Goal: Task Accomplishment & Management: Use online tool/utility

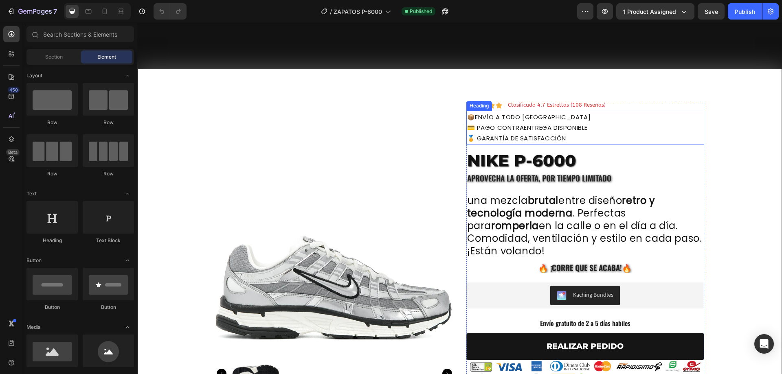
scroll to position [109, 0]
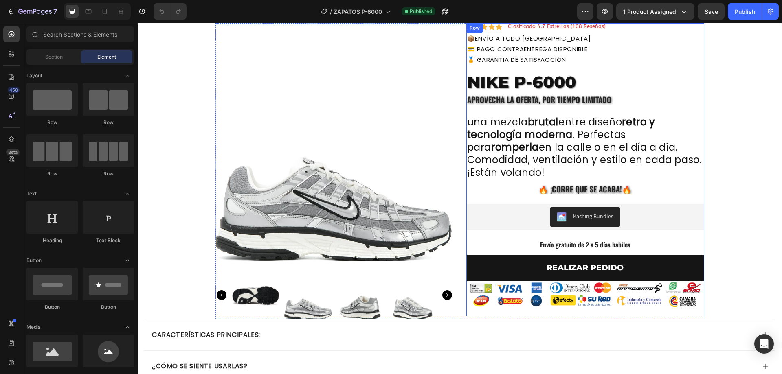
click at [561, 190] on span "🔥​ ¡Corre que se acaba!🔥​" at bounding box center [585, 188] width 93 height 11
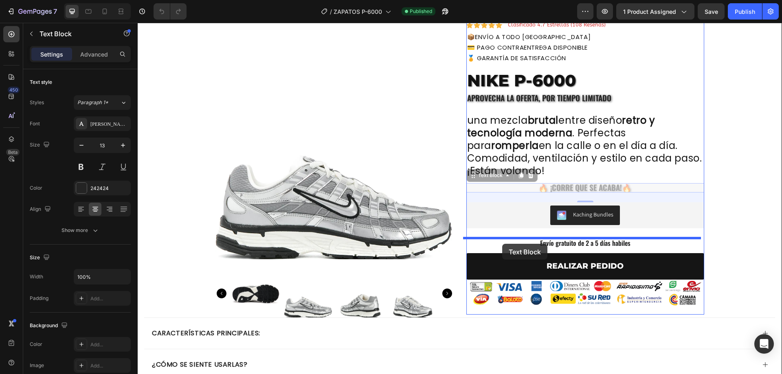
scroll to position [163, 0]
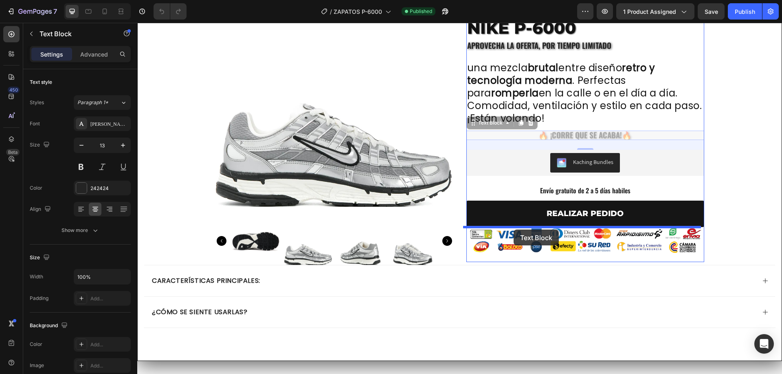
drag, startPoint x: 497, startPoint y: 176, endPoint x: 514, endPoint y: 230, distance: 56.4
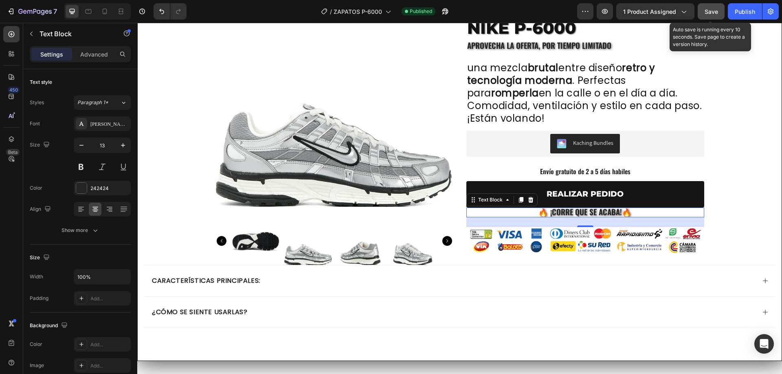
click at [719, 10] on button "Save" at bounding box center [711, 11] width 27 height 16
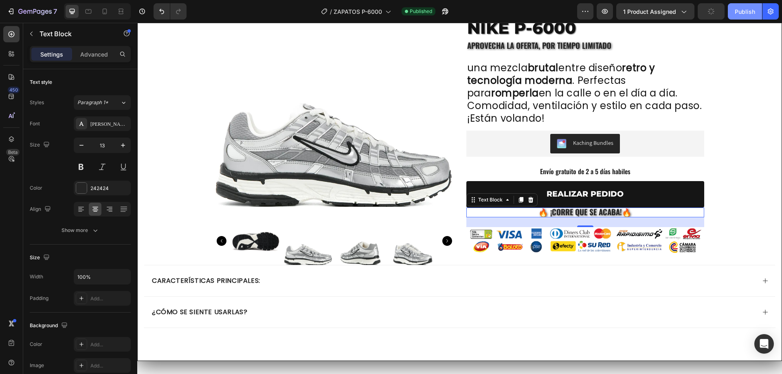
click at [748, 12] on div "Publish" at bounding box center [745, 11] width 20 height 9
click at [573, 212] on span "🔥​ ¡Corre que se acaba!🔥​" at bounding box center [585, 211] width 93 height 11
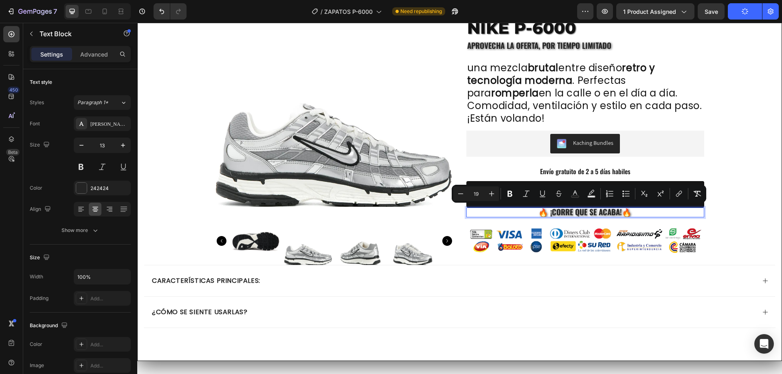
click at [563, 213] on span "🔥​ ¡Corre que se acaba!🔥​" at bounding box center [585, 211] width 93 height 11
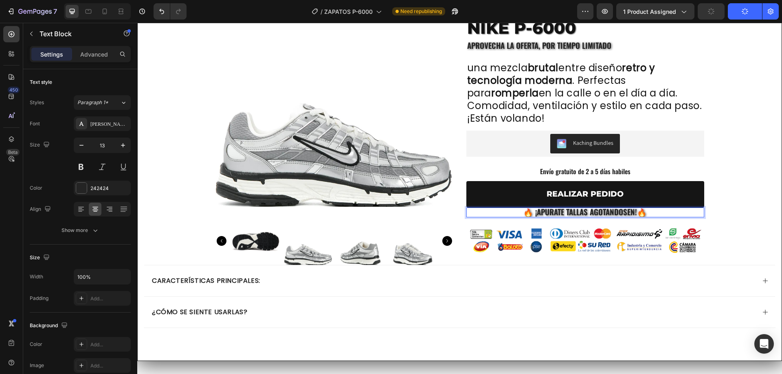
click at [497, 218] on div "Icon Icon Icon Icon Icon Icon List Clasificado 4.7 Estrellas (108 Reseñas) Text…" at bounding box center [585, 115] width 238 height 293
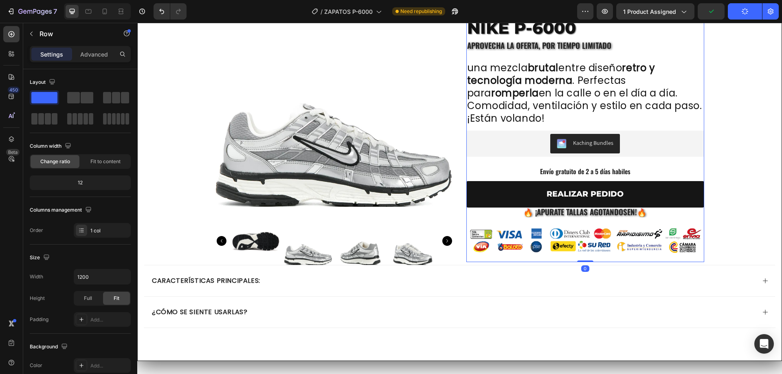
click at [546, 216] on span "🔥​ ¡Apurate tallas agotandosen!🔥​" at bounding box center [584, 211] width 123 height 11
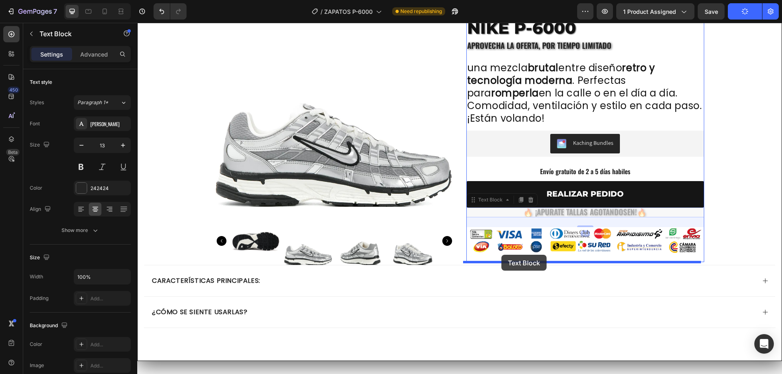
drag, startPoint x: 479, startPoint y: 200, endPoint x: 501, endPoint y: 255, distance: 59.0
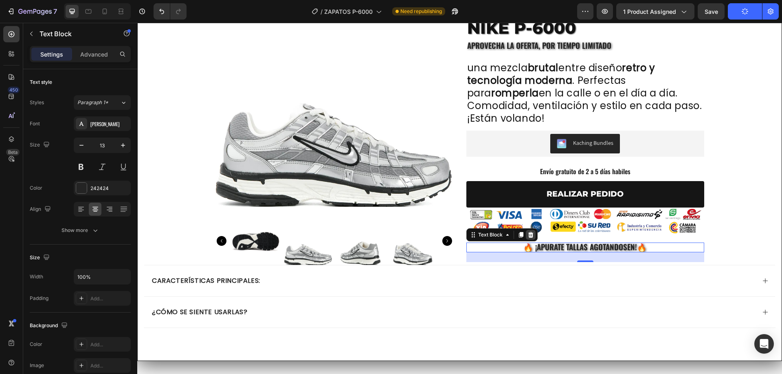
click at [530, 234] on icon at bounding box center [531, 235] width 7 height 7
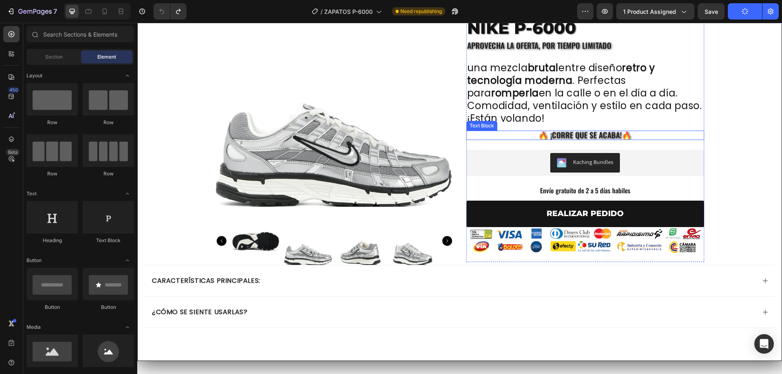
click at [569, 134] on span "🔥​ ¡Corre que se acaba!🔥​" at bounding box center [585, 134] width 93 height 11
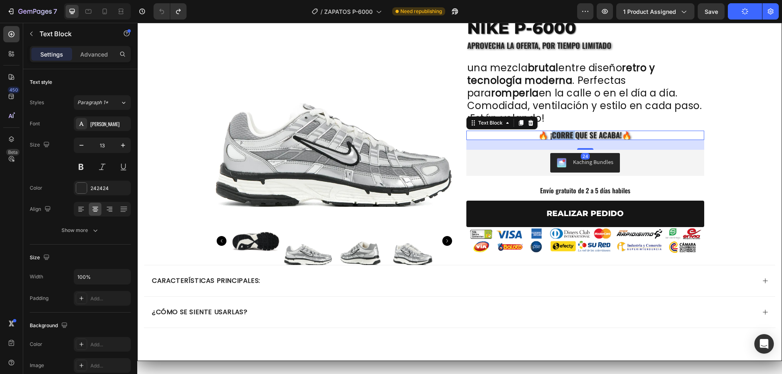
click at [563, 135] on span "🔥​ ¡Corre que se acaba!🔥​" at bounding box center [585, 134] width 93 height 11
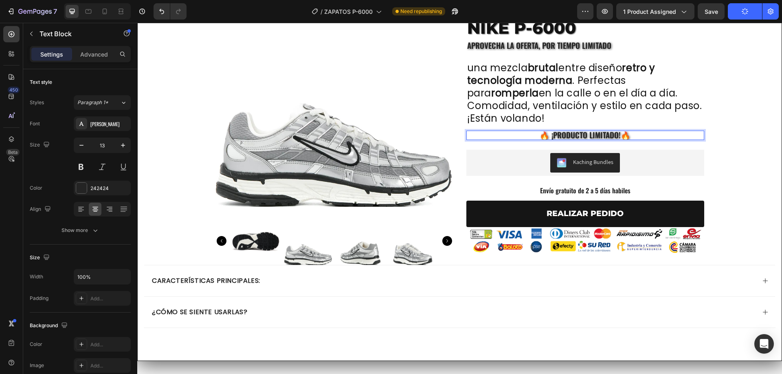
click at [630, 138] on p "🔥​ ¡producto limitado!🔥​" at bounding box center [585, 136] width 236 height 8
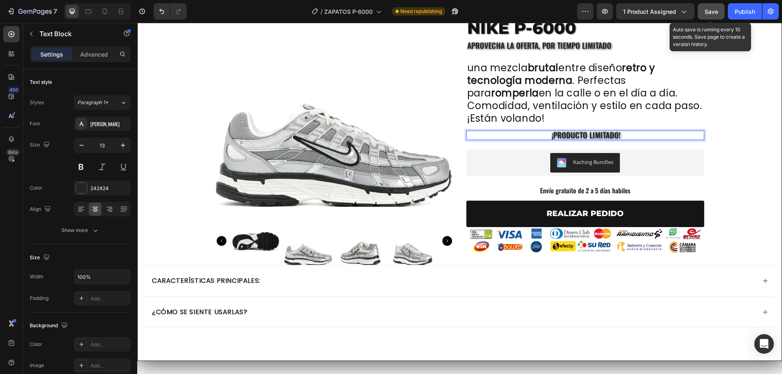
click at [712, 9] on span "Save" at bounding box center [711, 11] width 13 height 7
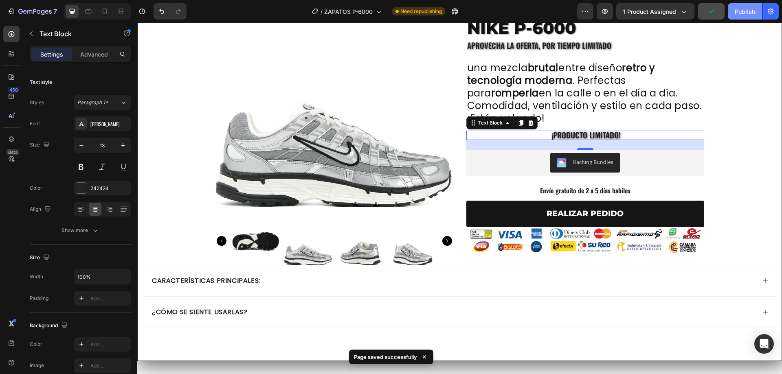
click at [738, 9] on div "Publish" at bounding box center [745, 11] width 20 height 9
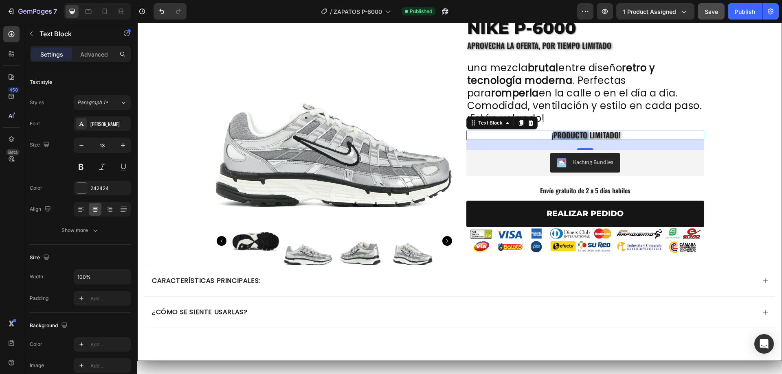
click at [565, 134] on span "​ ¡producto limitado!" at bounding box center [585, 134] width 71 height 11
click at [621, 134] on span "​ ¡existencias limitadas!" at bounding box center [585, 134] width 81 height 11
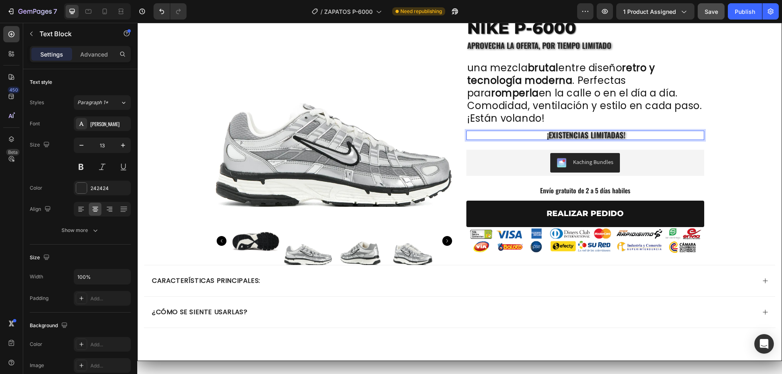
click at [621, 135] on span "​ ¡existencias limitadas!" at bounding box center [585, 134] width 81 height 11
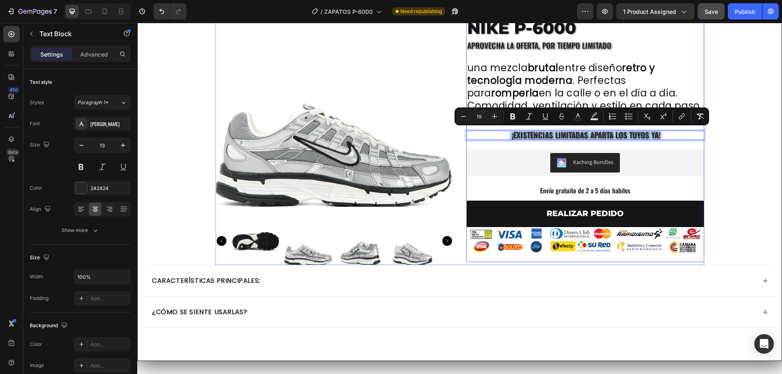
copy span "​ ¡existencias limitadas aparta los tuyos ya!"
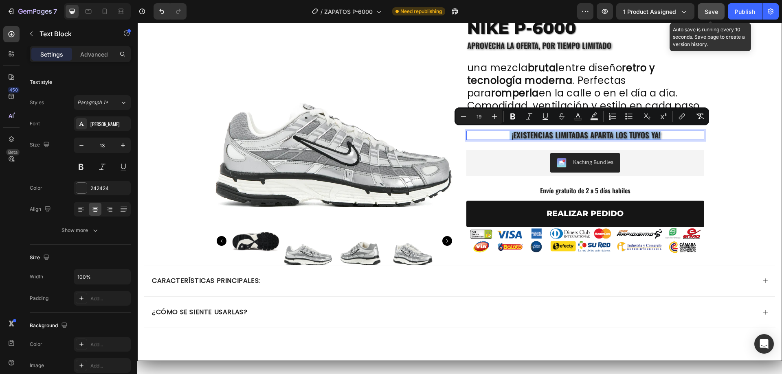
click at [715, 13] on span "Save" at bounding box center [711, 11] width 13 height 7
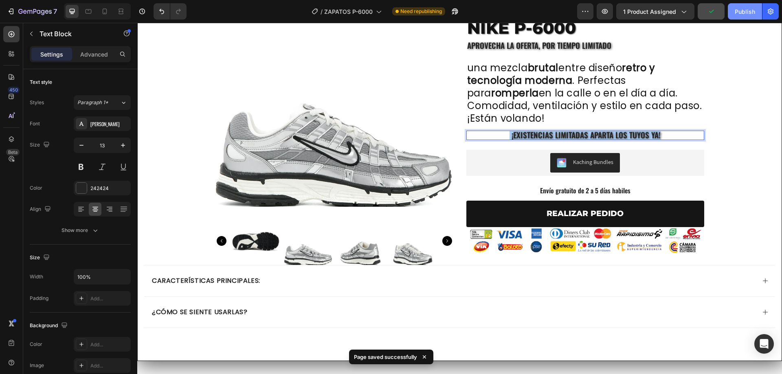
click at [734, 12] on button "Publish" at bounding box center [745, 11] width 34 height 16
click at [586, 136] on span "​ ¡existencias limitadas aparta los tuyos ya!" at bounding box center [585, 134] width 151 height 11
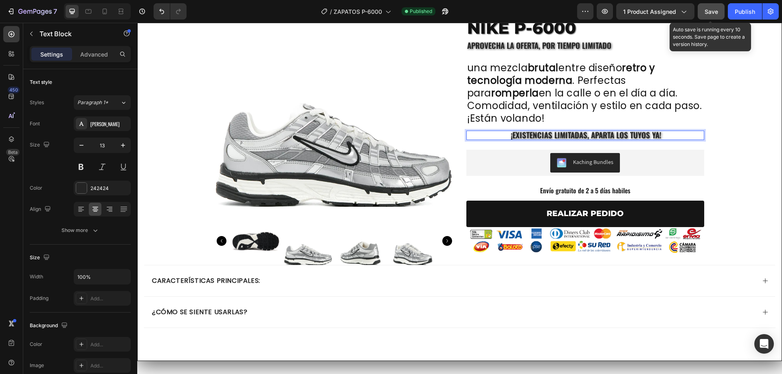
click at [721, 12] on button "Save" at bounding box center [711, 11] width 27 height 16
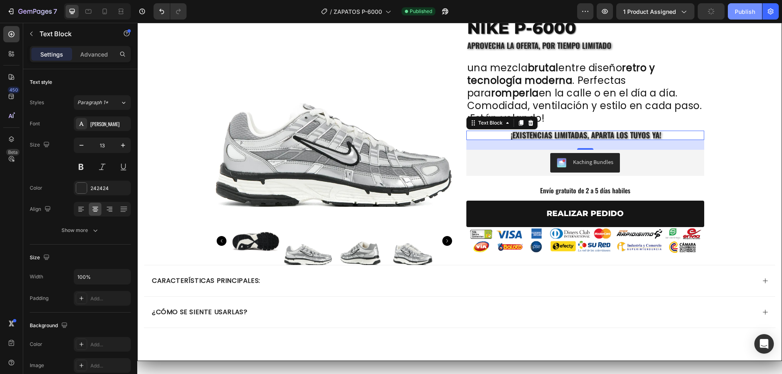
click at [738, 11] on div "Publish" at bounding box center [745, 11] width 20 height 9
click at [554, 192] on p "Envío gratuito de 2 a 5 días habiles" at bounding box center [585, 191] width 236 height 9
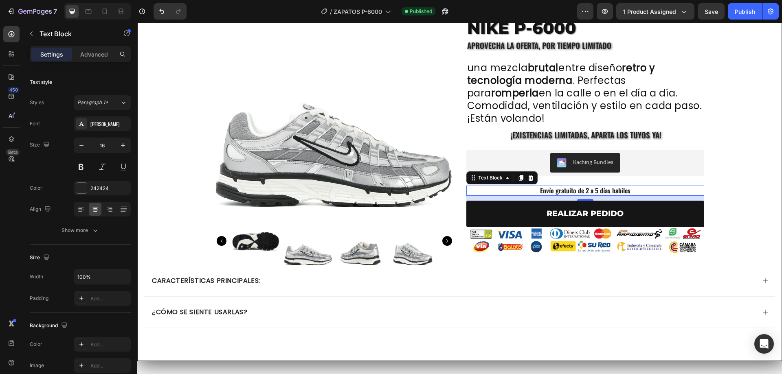
click at [554, 192] on p "Envío gratuito de 2 a 5 días habiles" at bounding box center [585, 191] width 236 height 9
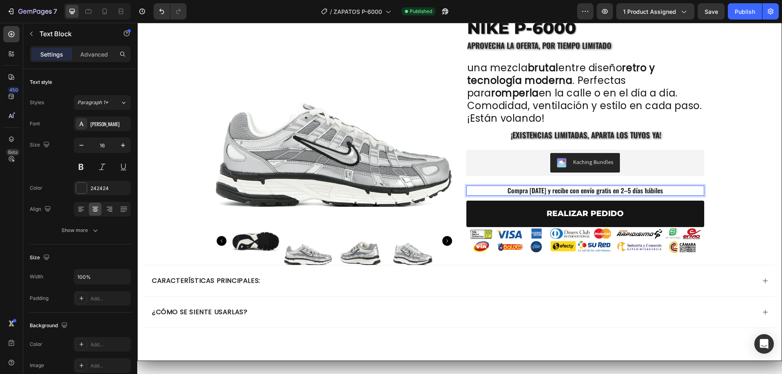
click at [616, 190] on p "Compra [DATE] y recibe con envío gratis en 2–5 días hábiles" at bounding box center [585, 191] width 236 height 9
click at [716, 8] on span "Save" at bounding box center [711, 11] width 13 height 7
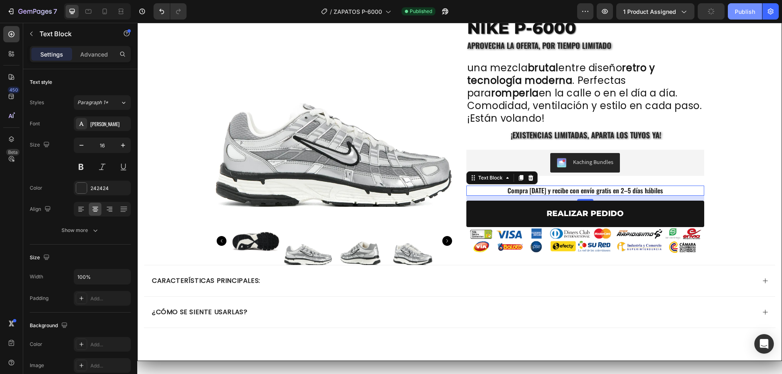
click at [737, 12] on div "Publish" at bounding box center [745, 11] width 20 height 9
click at [110, 11] on div at bounding box center [104, 11] width 13 height 13
type input "15"
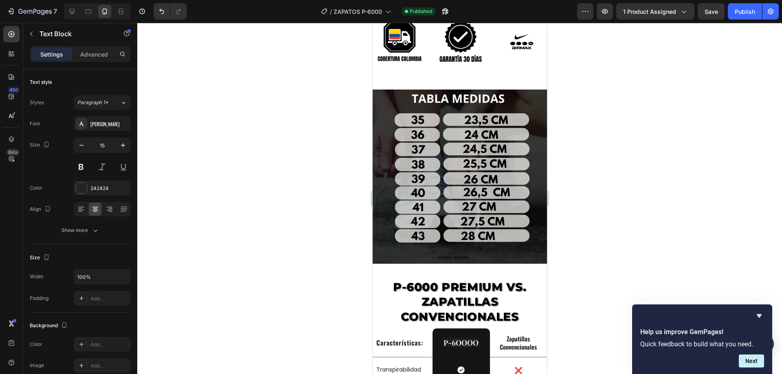
scroll to position [1192, 0]
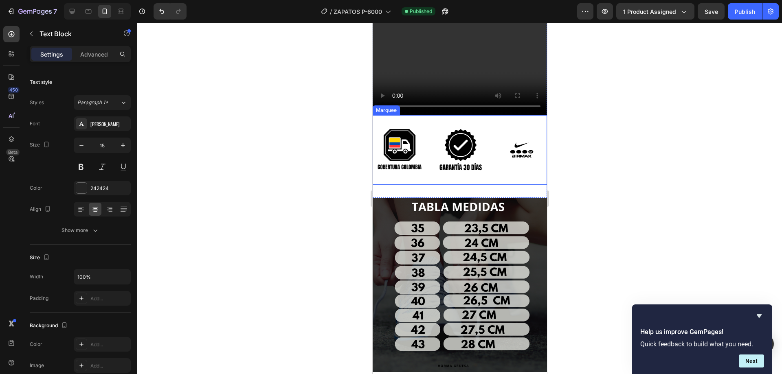
click at [439, 115] on div "Image Image Image Image Image Image Image Image Image Image Image Image Image I…" at bounding box center [459, 150] width 174 height 70
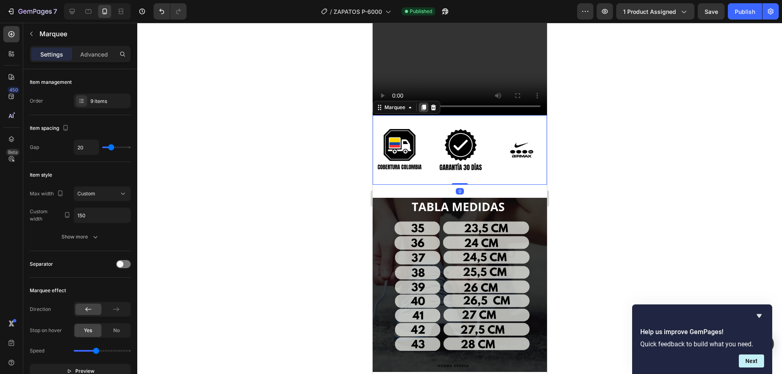
click at [426, 104] on icon at bounding box center [423, 107] width 7 height 7
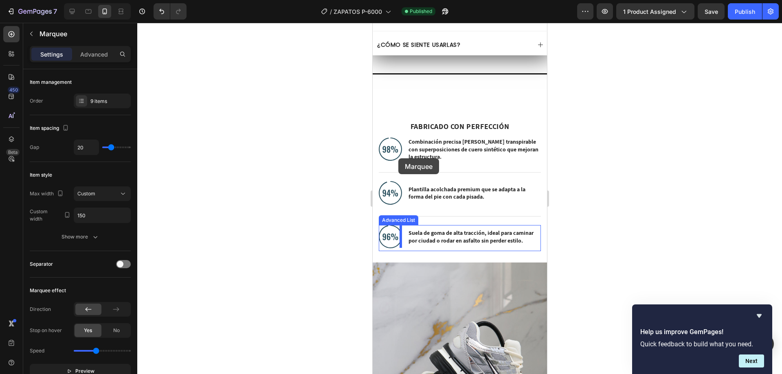
scroll to position [485, 0]
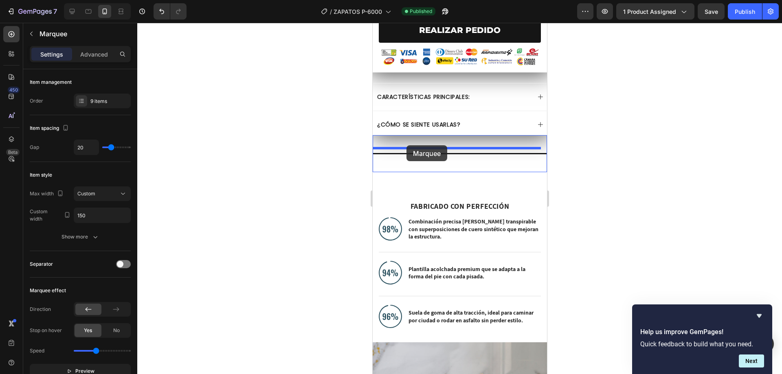
drag, startPoint x: 394, startPoint y: 164, endPoint x: 406, endPoint y: 145, distance: 22.2
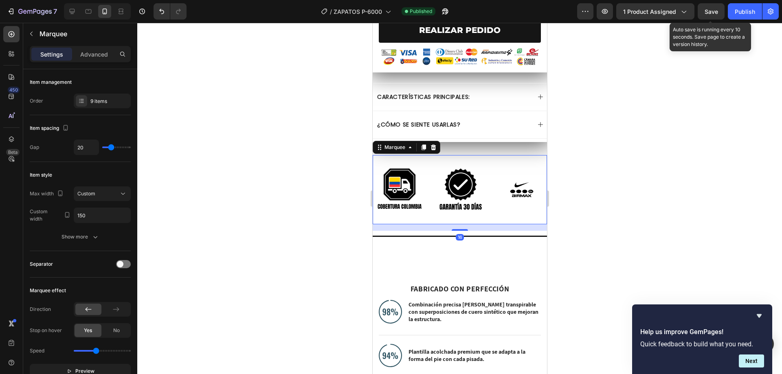
click at [714, 10] on span "Save" at bounding box center [711, 11] width 13 height 7
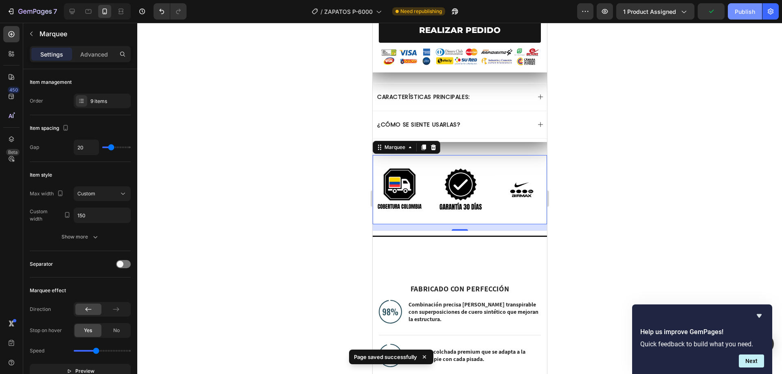
click at [740, 9] on div "Publish" at bounding box center [745, 11] width 20 height 9
click at [93, 309] on div at bounding box center [88, 309] width 26 height 11
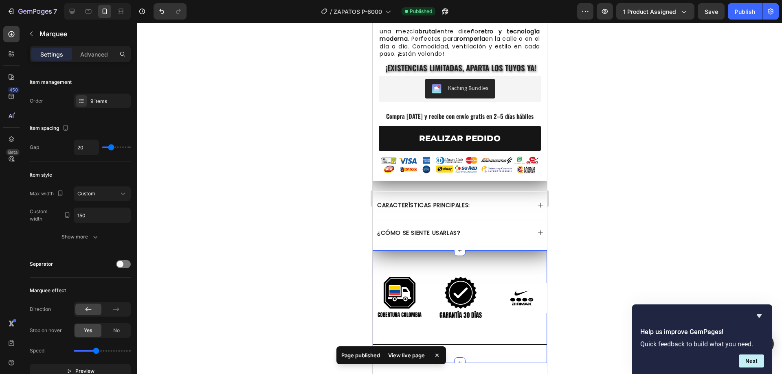
scroll to position [431, 0]
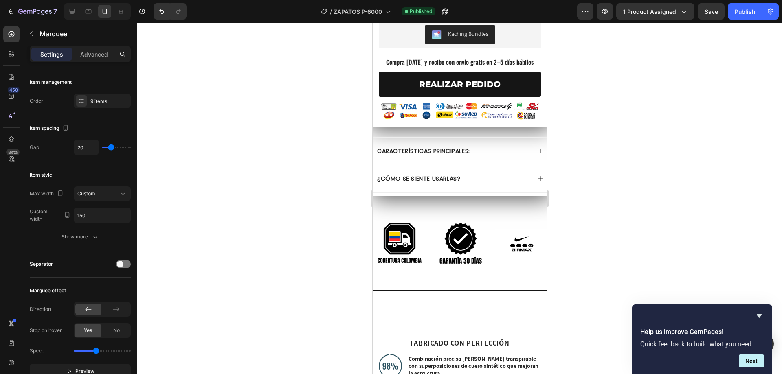
click at [490, 209] on div "Image Image Image Image Image Image Image Image Image Image Image Image Image I…" at bounding box center [459, 244] width 174 height 70
click at [471, 209] on div "Image Image Image Image Image Image Image Image Image Image Image Image Image I…" at bounding box center [459, 244] width 174 height 70
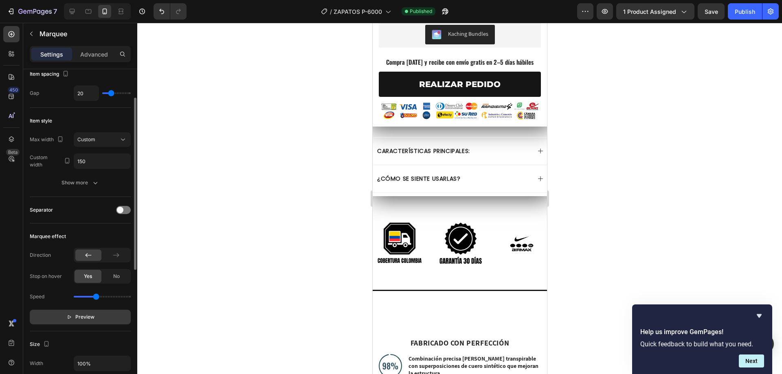
click at [94, 321] on span "Preview" at bounding box center [84, 317] width 19 height 8
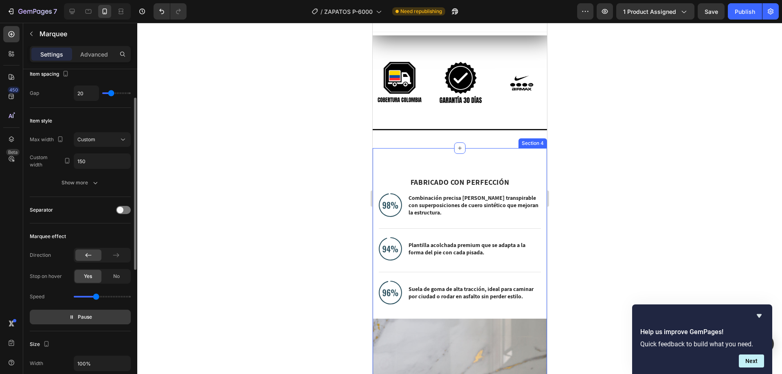
scroll to position [594, 0]
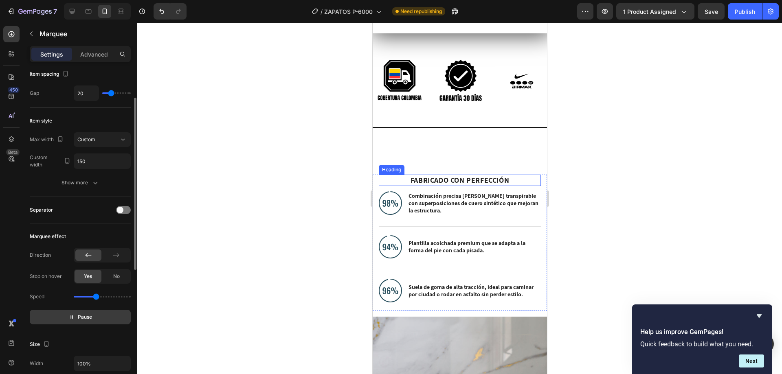
click at [444, 176] on strong "FABRICADO CON PERFECCIÓN" at bounding box center [459, 180] width 99 height 9
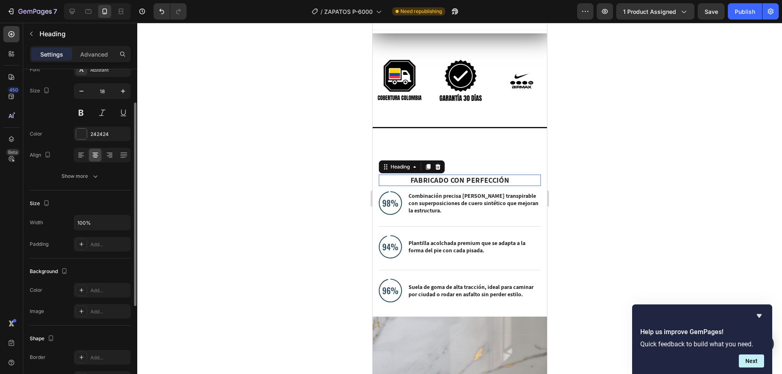
scroll to position [0, 0]
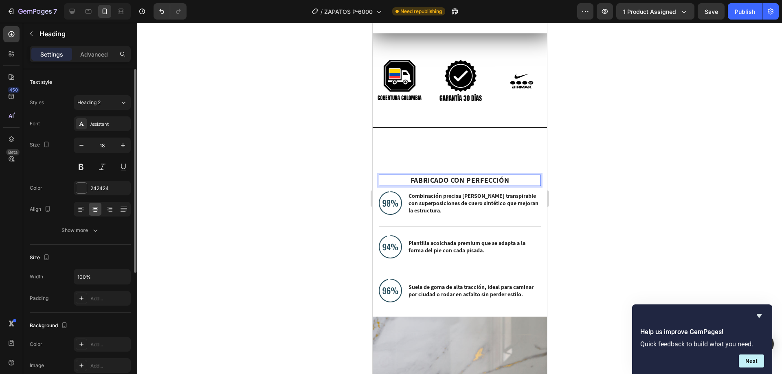
click at [444, 176] on strong "FABRICADO CON PERFECCIÓN" at bounding box center [459, 180] width 99 height 9
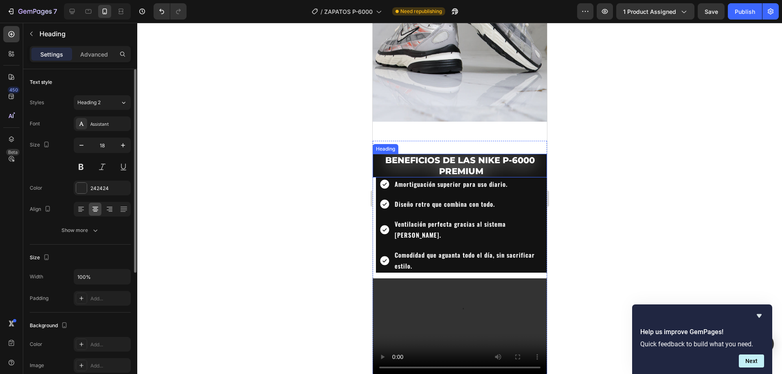
scroll to position [1029, 0]
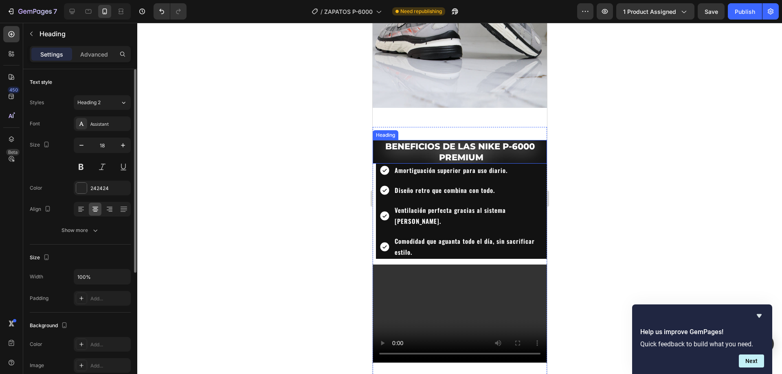
click at [471, 141] on strong "BENEFICIOS DE LAS NIKE P-6000 PREMIUM" at bounding box center [460, 151] width 150 height 21
drag, startPoint x: 453, startPoint y: 137, endPoint x: 375, endPoint y: 138, distance: 77.8
click at [375, 141] on p "BENEFICIOS DE LAS NIKE P-6000 PREMIUM" at bounding box center [459, 152] width 173 height 22
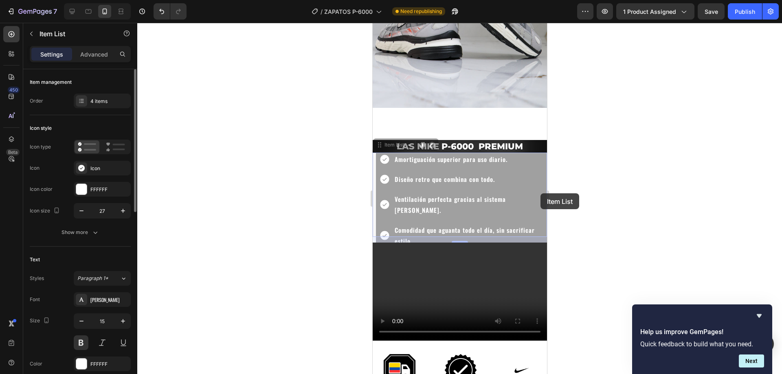
click at [540, 194] on html "Mobile ( 428 px) iPhone 13 Mini iPhone 13 Pro iPhone 11 Pro Max iPhone 15 Pro M…" at bounding box center [459, 188] width 174 height 2389
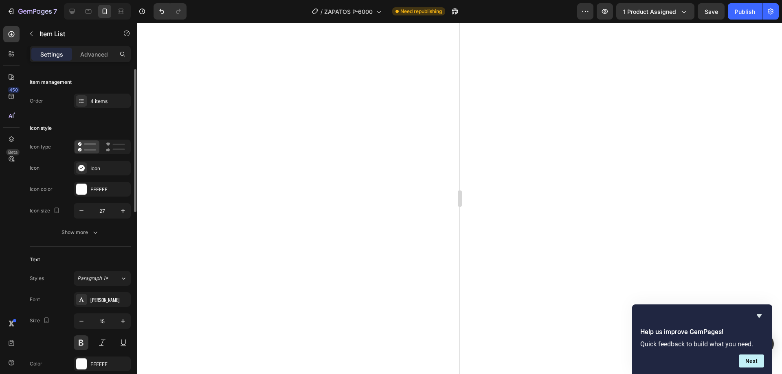
scroll to position [1251, 0]
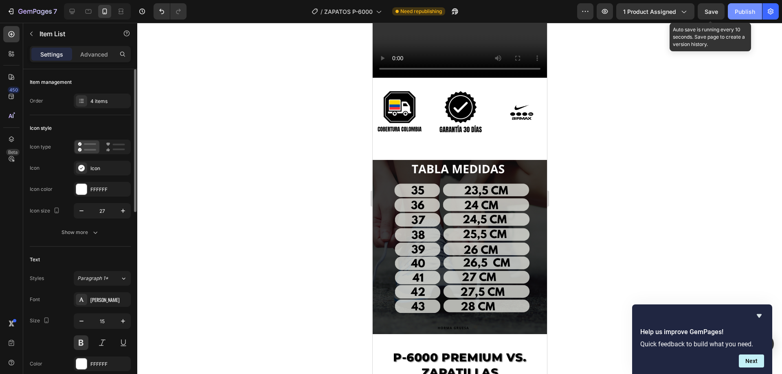
drag, startPoint x: 707, startPoint y: 11, endPoint x: 749, endPoint y: 8, distance: 41.7
click at [708, 11] on span "Save" at bounding box center [711, 11] width 13 height 7
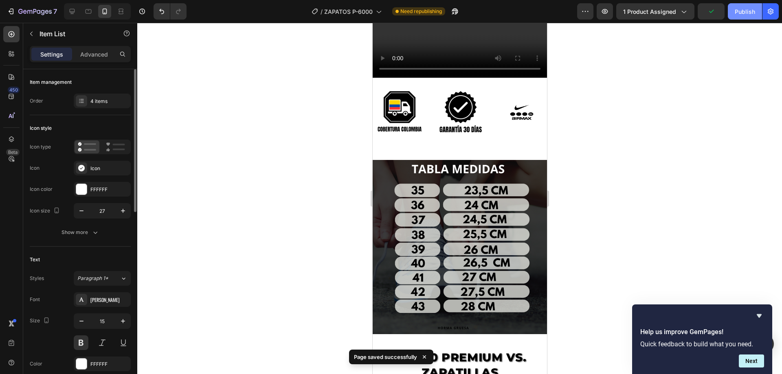
click at [761, 8] on button "Publish" at bounding box center [745, 11] width 34 height 16
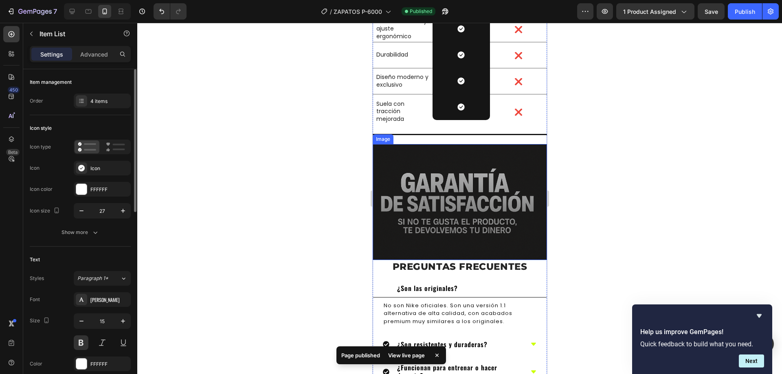
scroll to position [1686, 0]
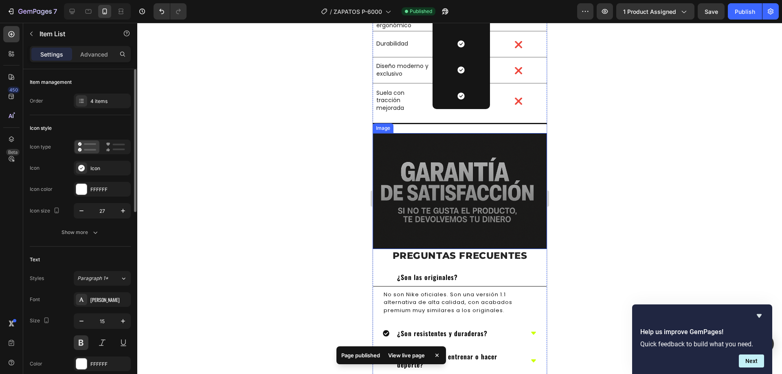
click at [451, 211] on img at bounding box center [459, 191] width 174 height 116
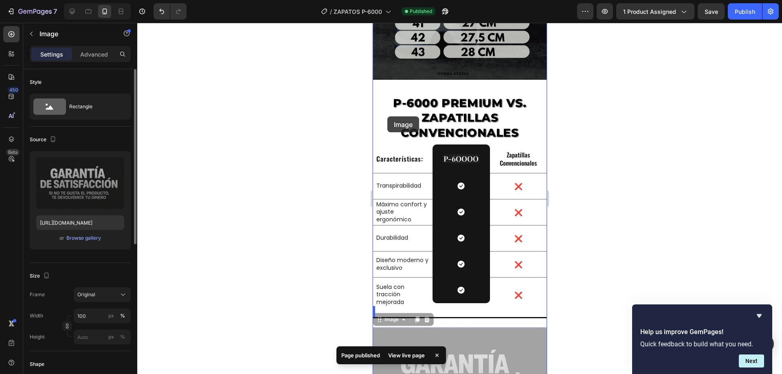
scroll to position [1468, 0]
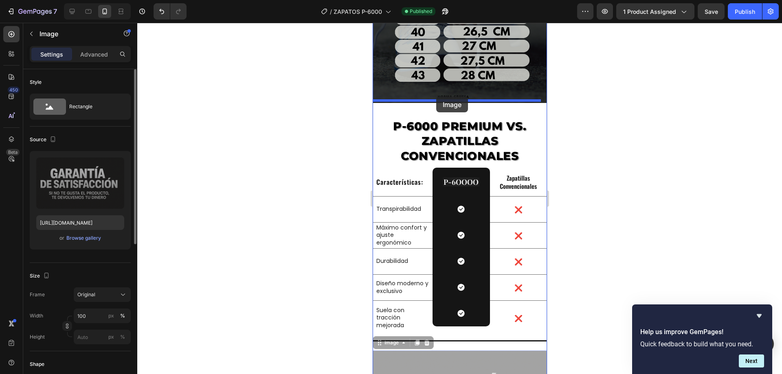
drag, startPoint x: 385, startPoint y: 118, endPoint x: 436, endPoint y: 97, distance: 55.5
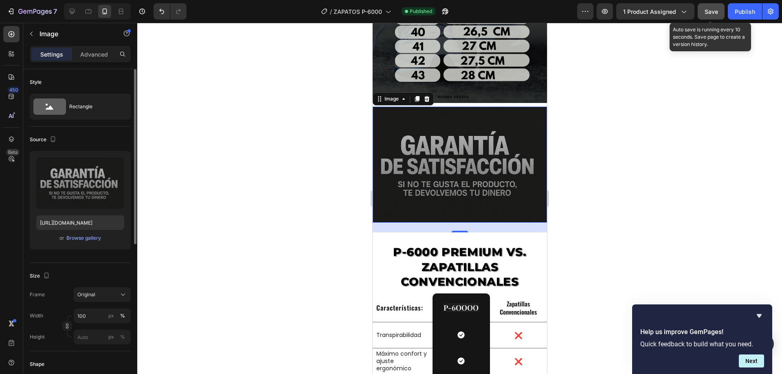
click at [719, 13] on button "Save" at bounding box center [711, 11] width 27 height 16
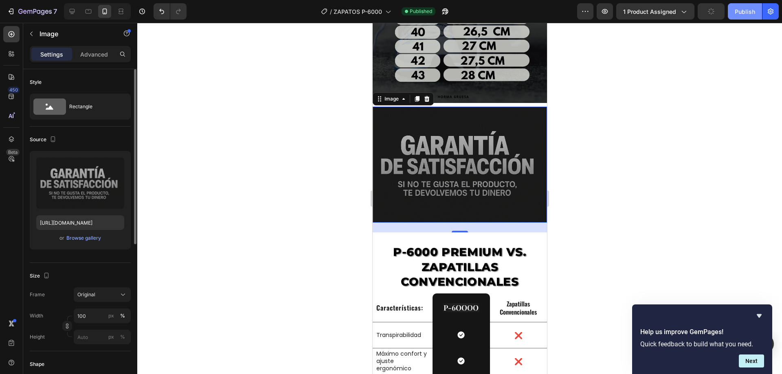
click at [737, 15] on div "Publish" at bounding box center [745, 11] width 20 height 9
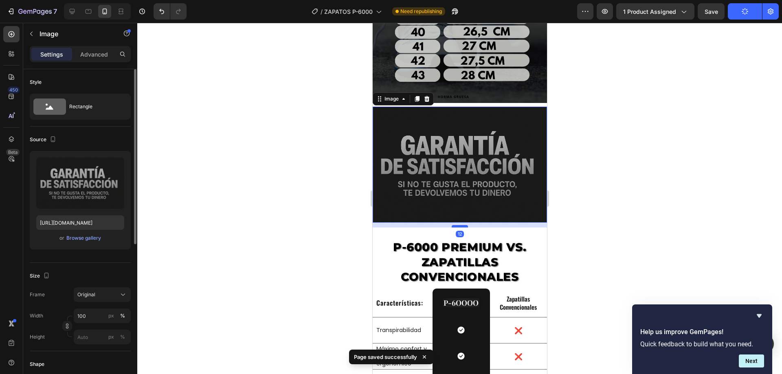
drag, startPoint x: 456, startPoint y: 222, endPoint x: 456, endPoint y: 217, distance: 4.9
click at [456, 225] on div at bounding box center [459, 226] width 16 height 2
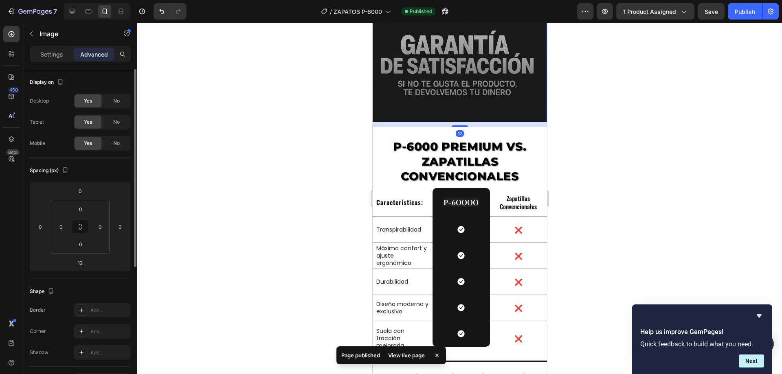
scroll to position [1577, 0]
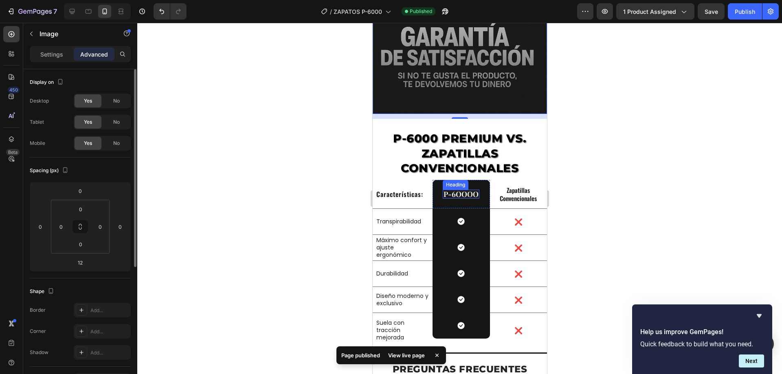
click at [463, 189] on strong "p-6OOOO" at bounding box center [460, 194] width 35 height 10
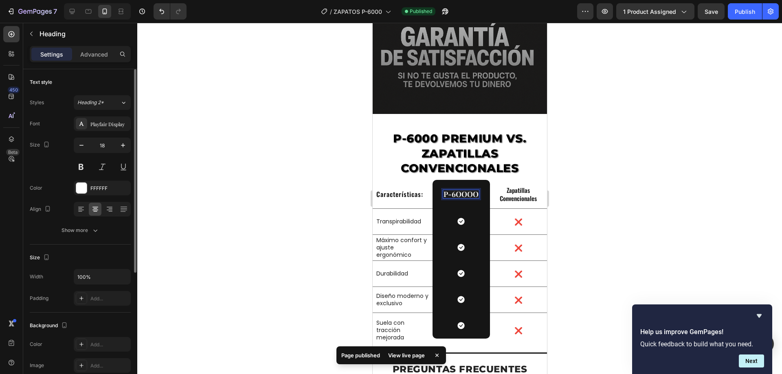
click at [472, 189] on strong "p-6OOOO" at bounding box center [460, 194] width 35 height 10
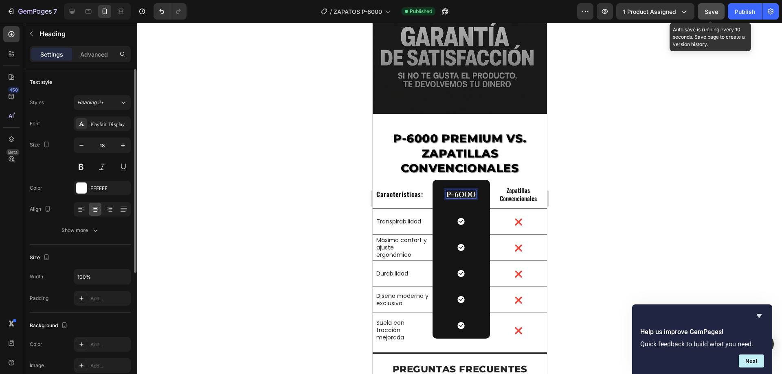
click at [704, 13] on button "Save" at bounding box center [711, 11] width 27 height 16
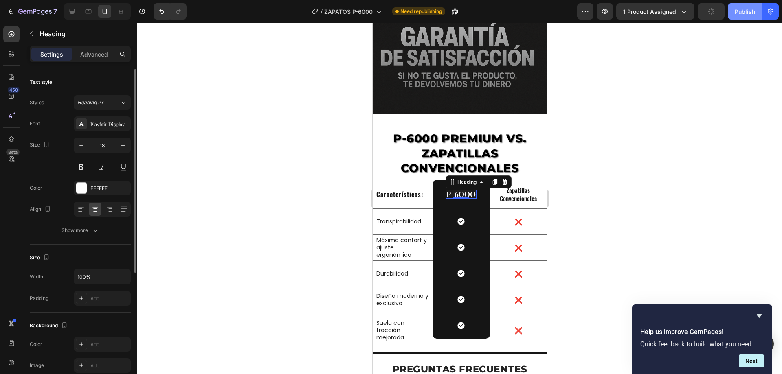
click at [735, 14] on button "Publish" at bounding box center [745, 11] width 34 height 16
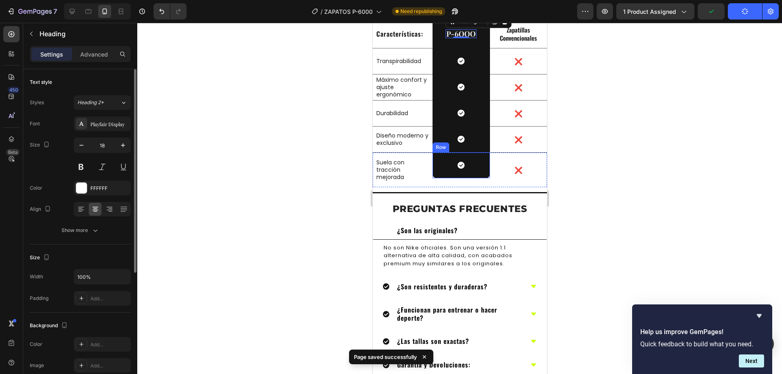
scroll to position [1740, 0]
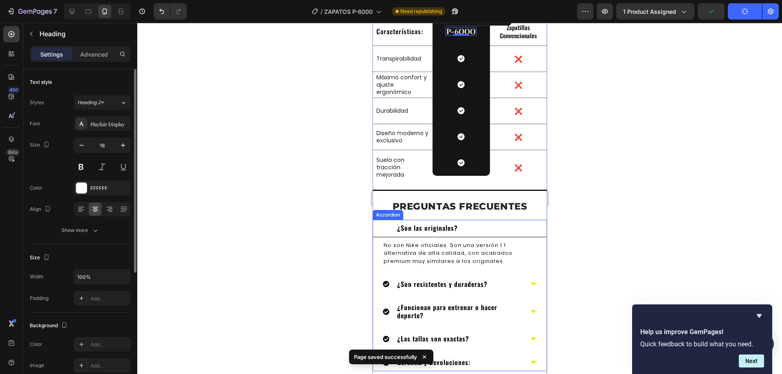
click at [499, 220] on div "¿Son las originales?" at bounding box center [460, 229] width 174 height 18
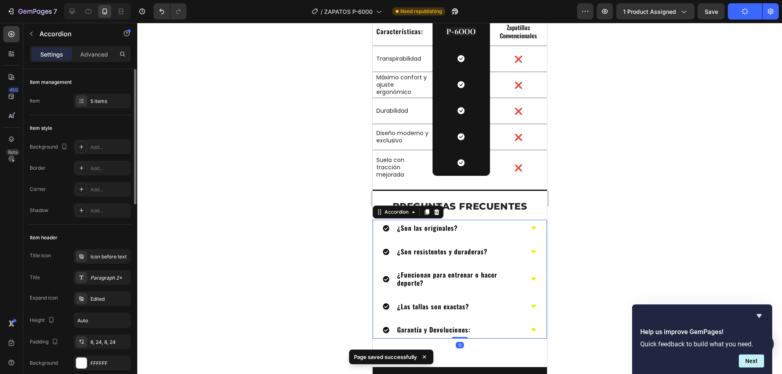
click at [499, 220] on div "¿Son las originales?" at bounding box center [460, 228] width 174 height 17
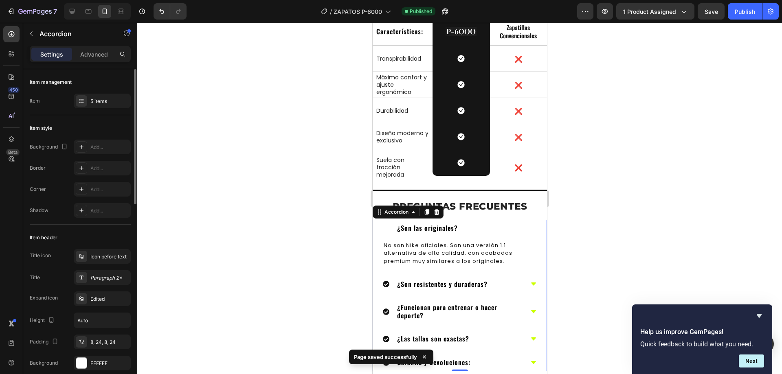
click at [500, 279] on div "¿Son resistentes y duraderas?" at bounding box center [453, 284] width 141 height 11
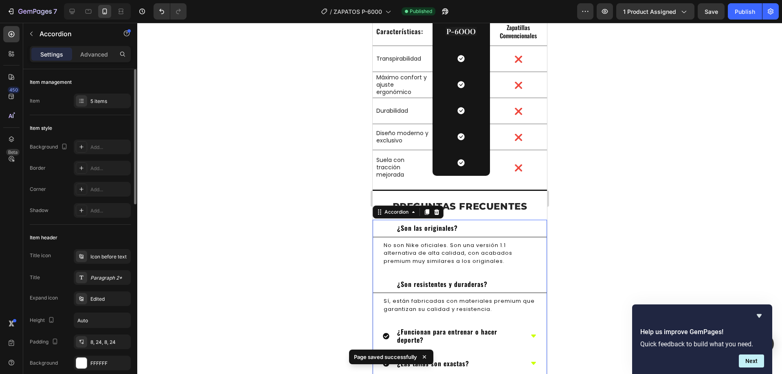
click at [515, 279] on div "¿Son resistentes y duraderas?" at bounding box center [453, 284] width 141 height 11
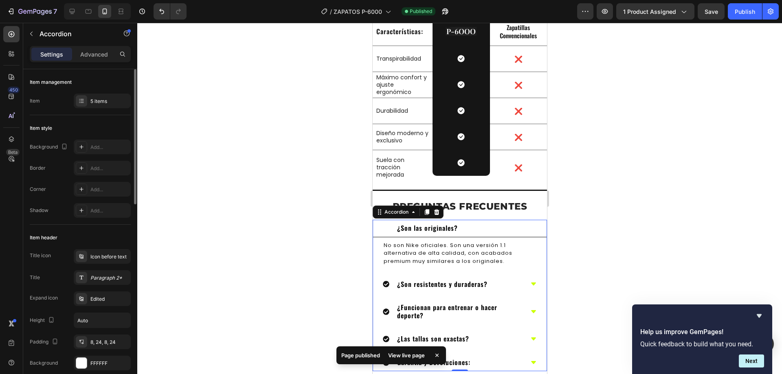
scroll to position [1849, 0]
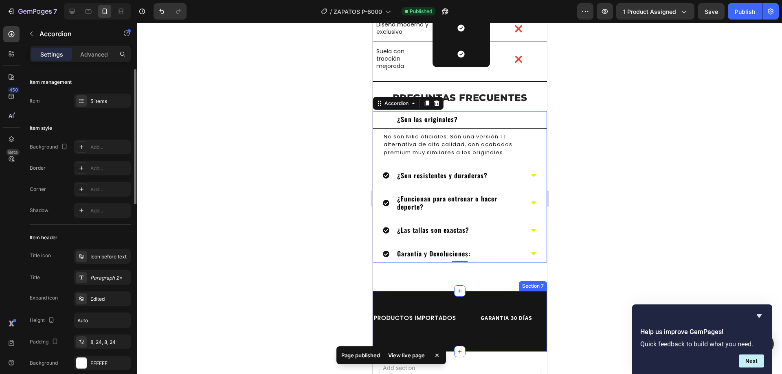
click at [505, 292] on div "PRODUCTOS IMPORTADOS Text GARANTIA 30 DÍAS Text ENVÍO GRATUITO EN TODA [GEOGRAP…" at bounding box center [459, 321] width 174 height 61
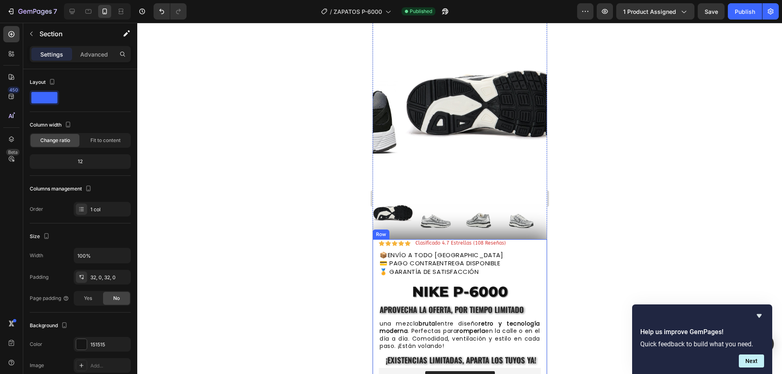
scroll to position [56, 0]
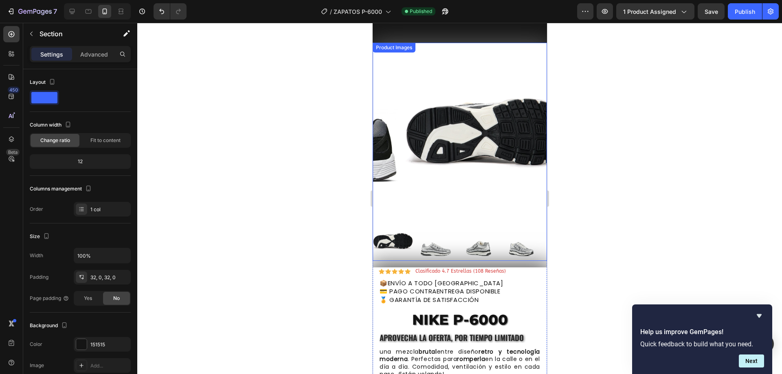
click at [435, 237] on img at bounding box center [435, 240] width 41 height 41
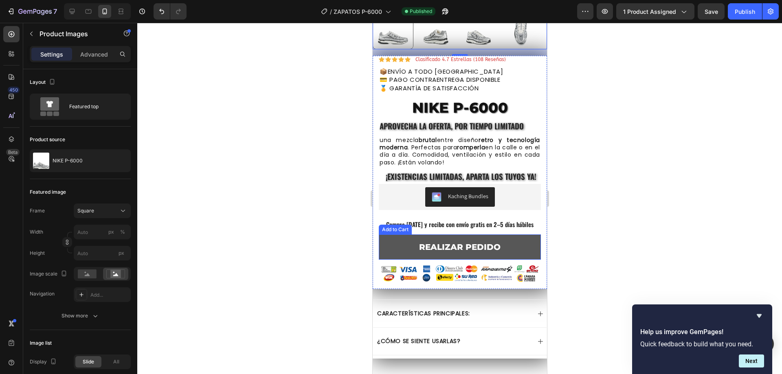
scroll to position [328, 0]
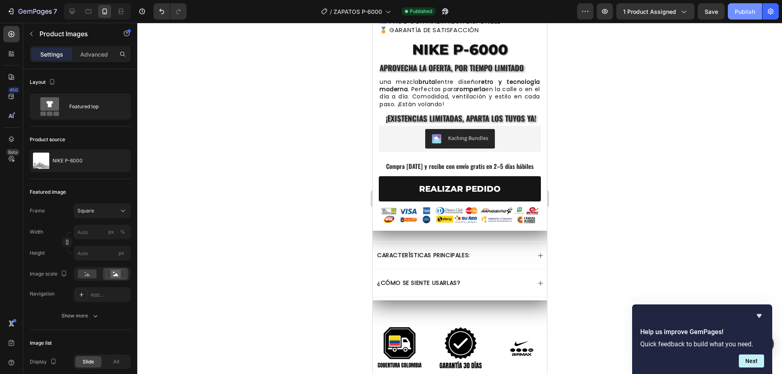
click at [743, 11] on div "Publish" at bounding box center [745, 11] width 20 height 9
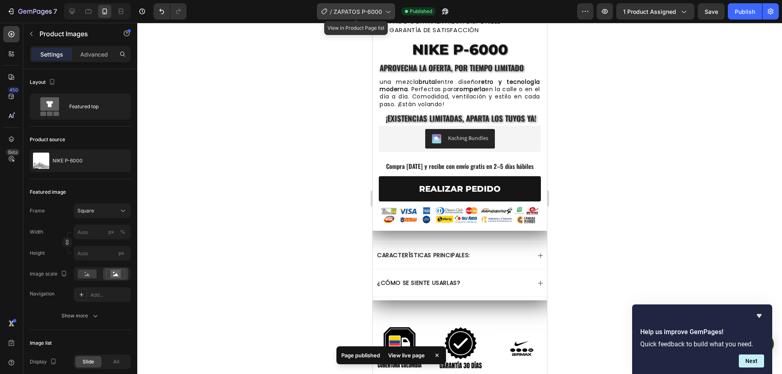
click at [383, 8] on div "/ ZAPATOS P-6000" at bounding box center [356, 11] width 78 height 16
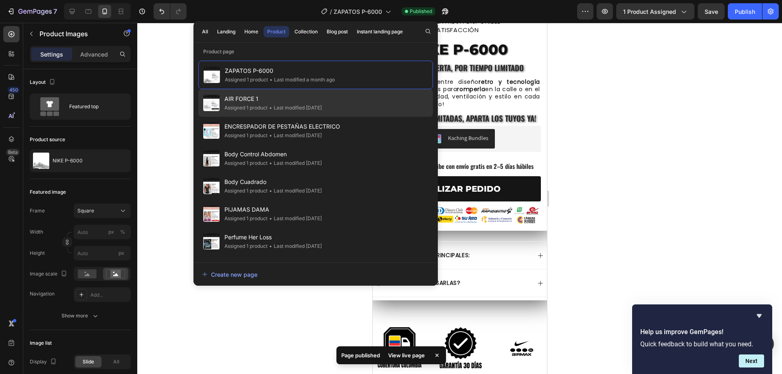
click at [269, 109] on div "• Last modified [DATE]" at bounding box center [295, 108] width 54 height 8
